Goal: Obtain resource: Download file/media

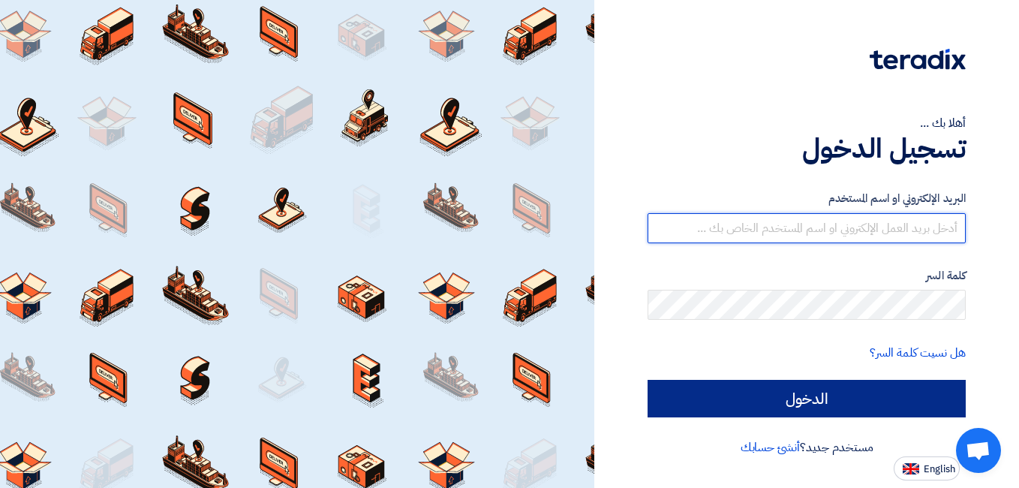
type input "[EMAIL_ADDRESS][DOMAIN_NAME]"
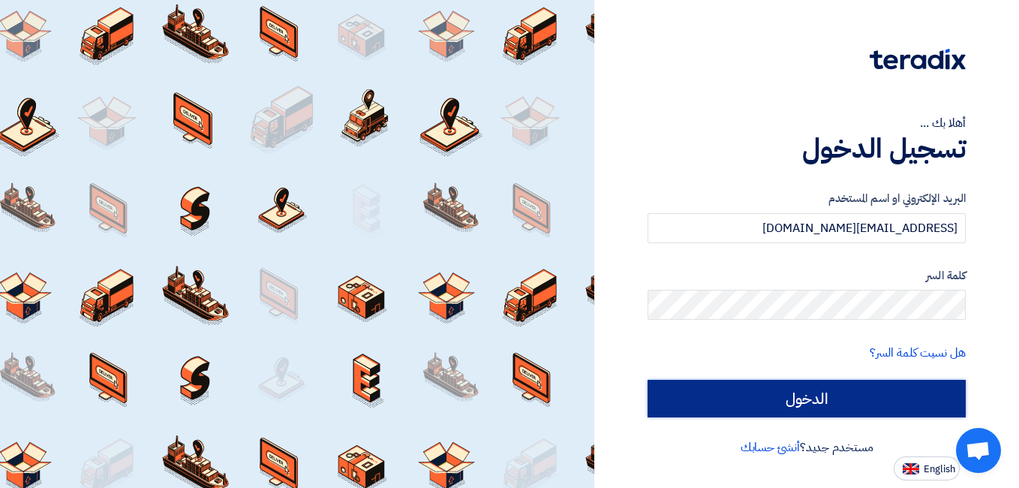
click at [809, 392] on input "الدخول" at bounding box center [807, 399] width 318 height 38
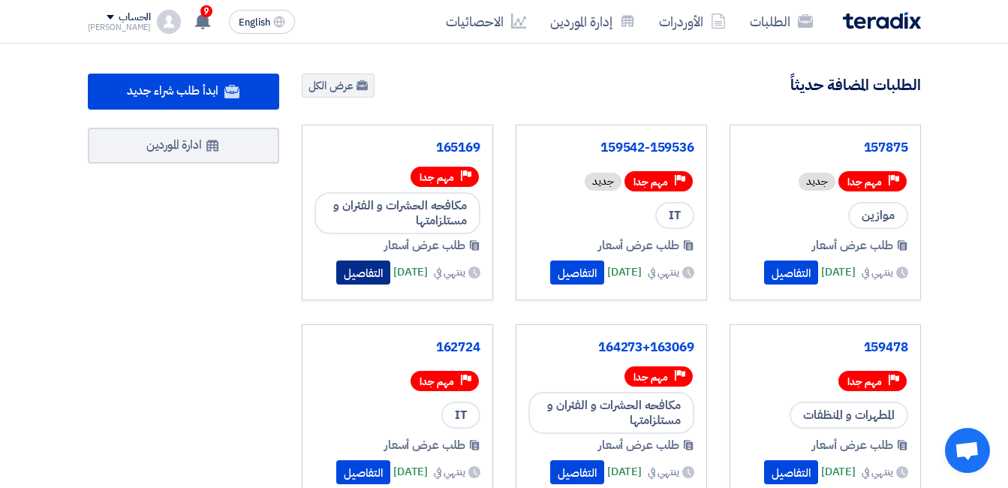
click at [336, 271] on button "التفاصيل" at bounding box center [363, 272] width 54 height 24
click at [565, 269] on button "التفاصيل" at bounding box center [577, 272] width 54 height 24
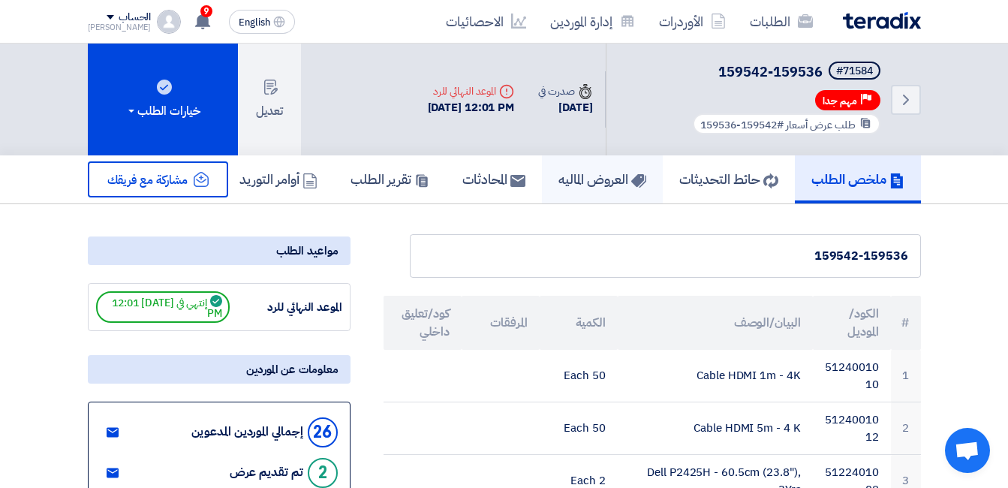
click at [577, 174] on h5 "العروض الماليه" at bounding box center [602, 178] width 88 height 17
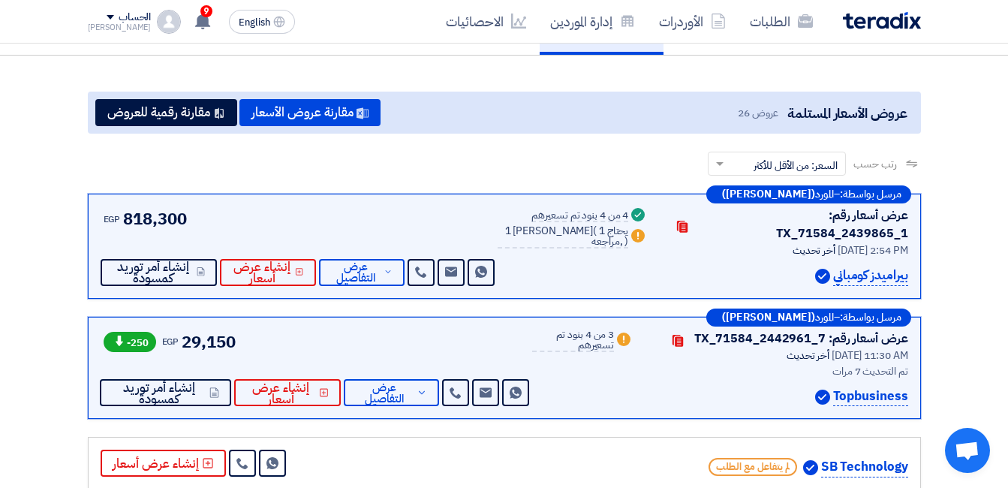
scroll to position [150, 0]
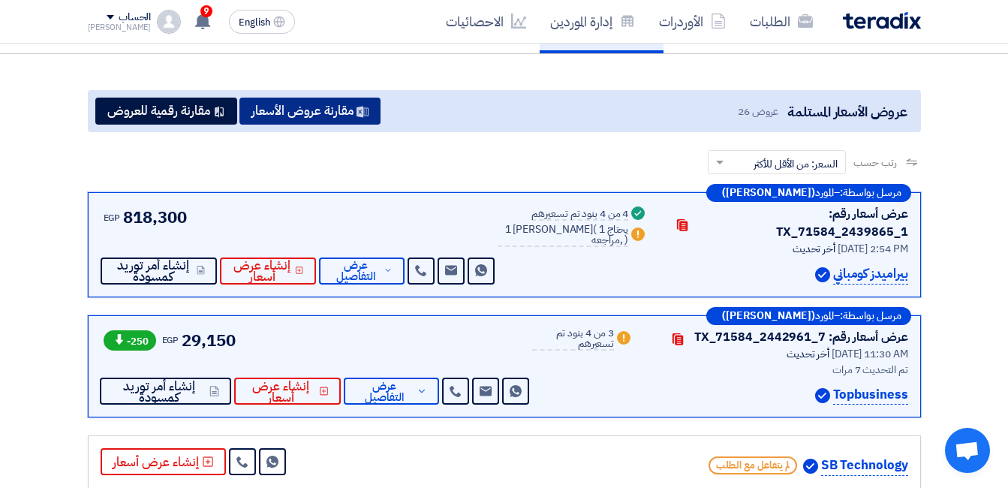
click at [325, 112] on button "مقارنة عروض الأسعار" at bounding box center [309, 111] width 141 height 27
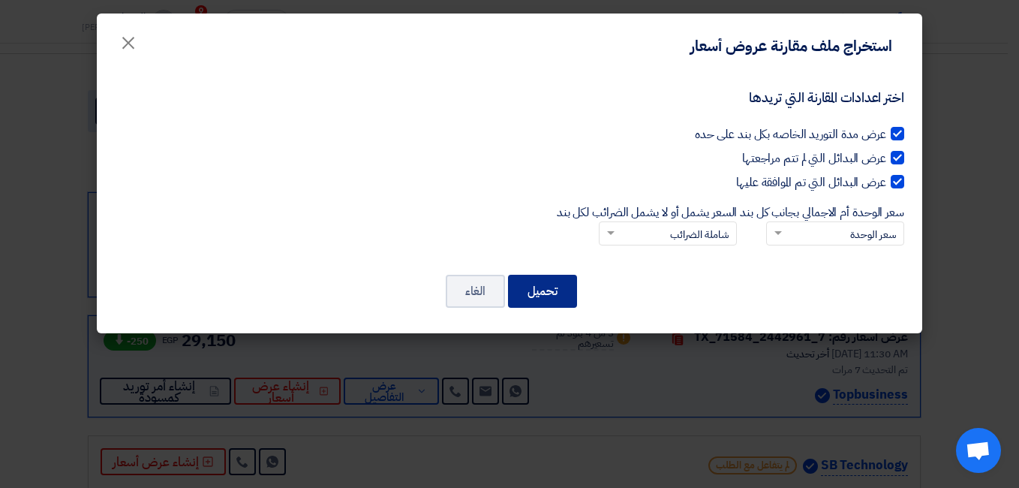
click at [543, 297] on button "تحميل" at bounding box center [542, 291] width 69 height 33
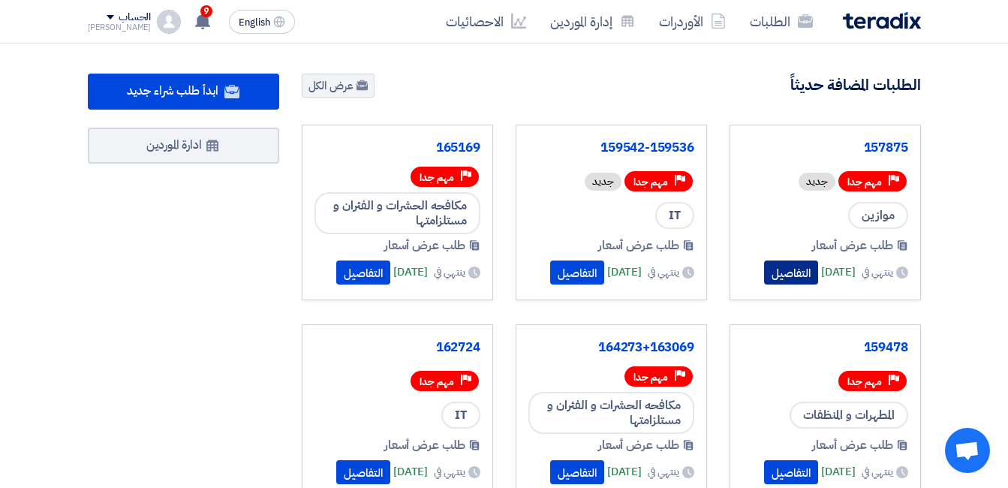
click at [771, 267] on button "التفاصيل" at bounding box center [791, 272] width 54 height 24
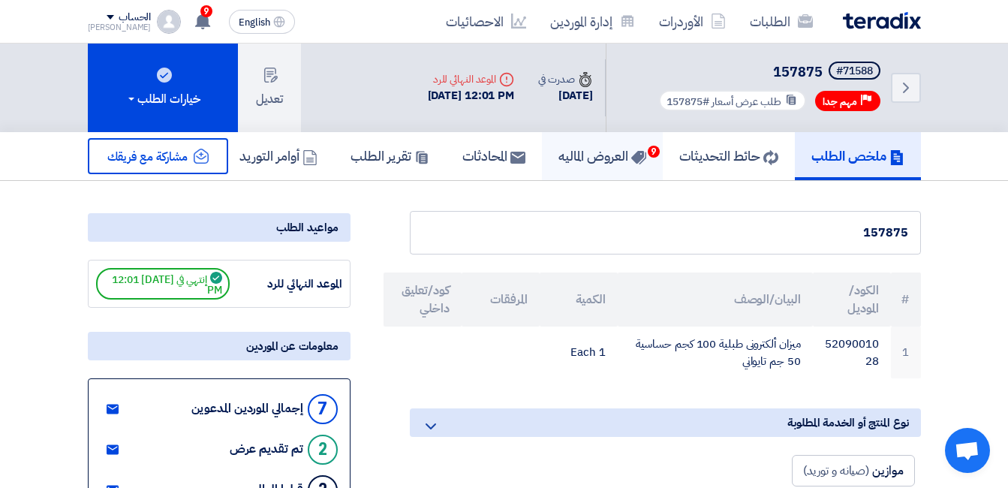
click at [630, 153] on use at bounding box center [637, 158] width 15 height 14
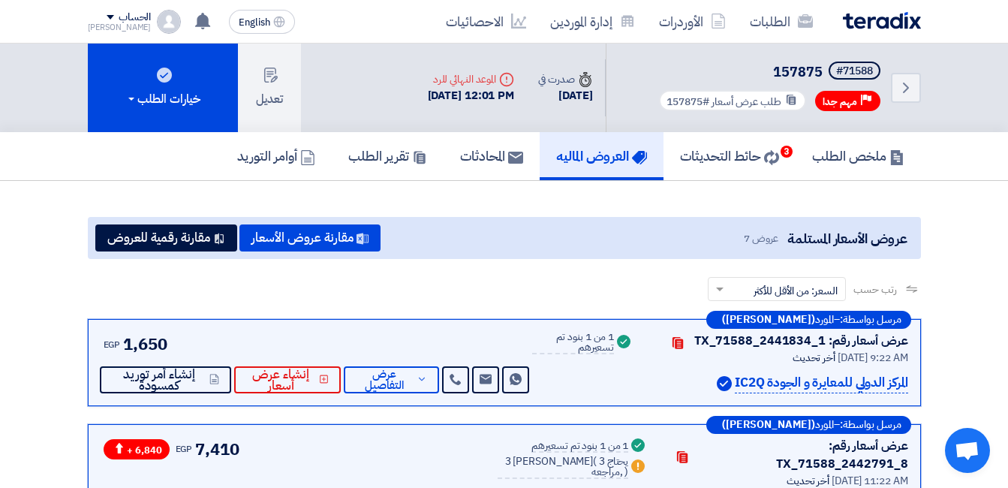
scroll to position [75, 0]
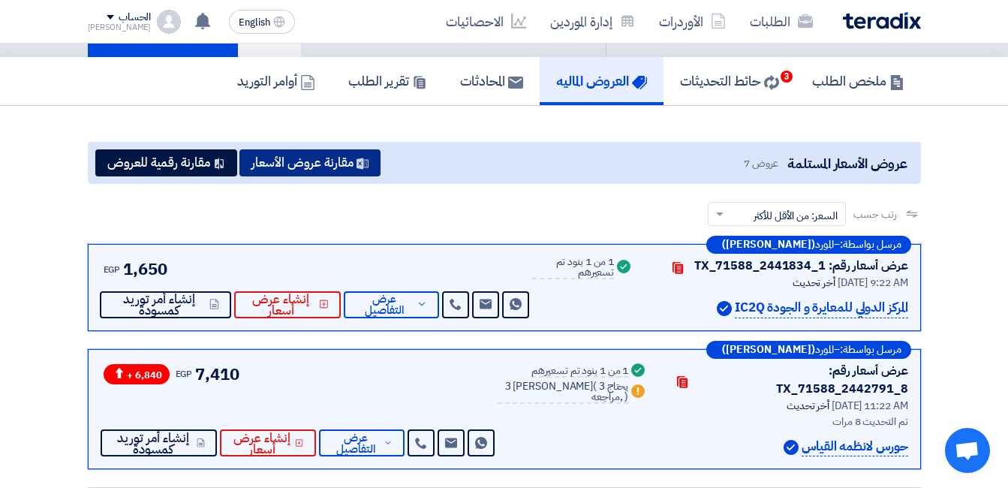
click at [299, 158] on button "مقارنة عروض الأسعار" at bounding box center [309, 162] width 141 height 27
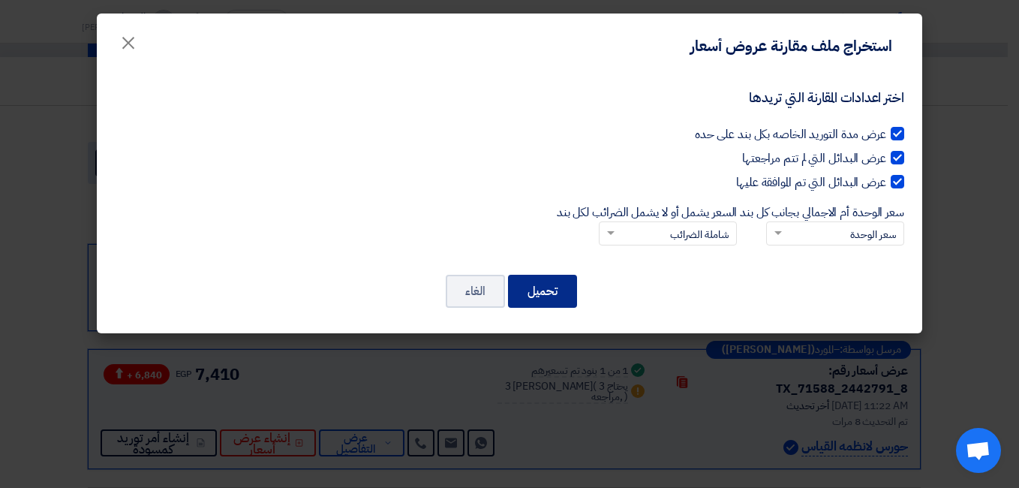
click at [548, 283] on button "تحميل" at bounding box center [542, 291] width 69 height 33
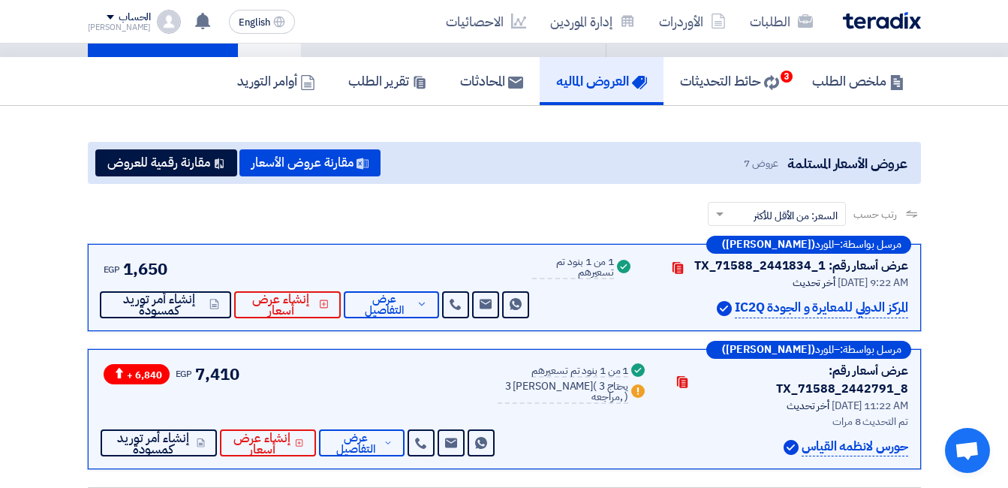
click at [868, 20] on img at bounding box center [882, 20] width 78 height 17
